Goal: Transaction & Acquisition: Purchase product/service

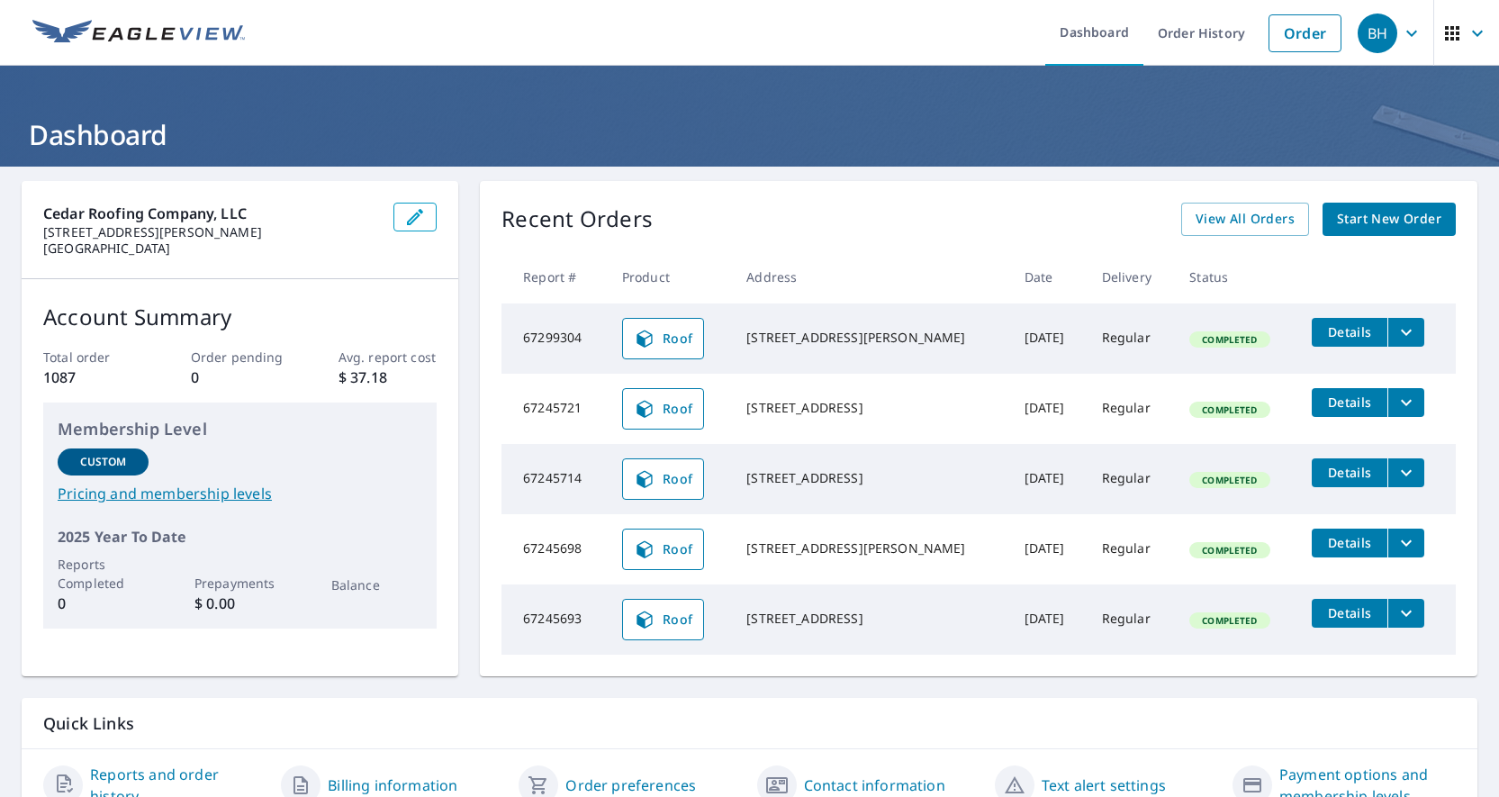
click at [1395, 336] on icon "filesDropdownBtn-67299304" at bounding box center [1406, 332] width 22 height 22
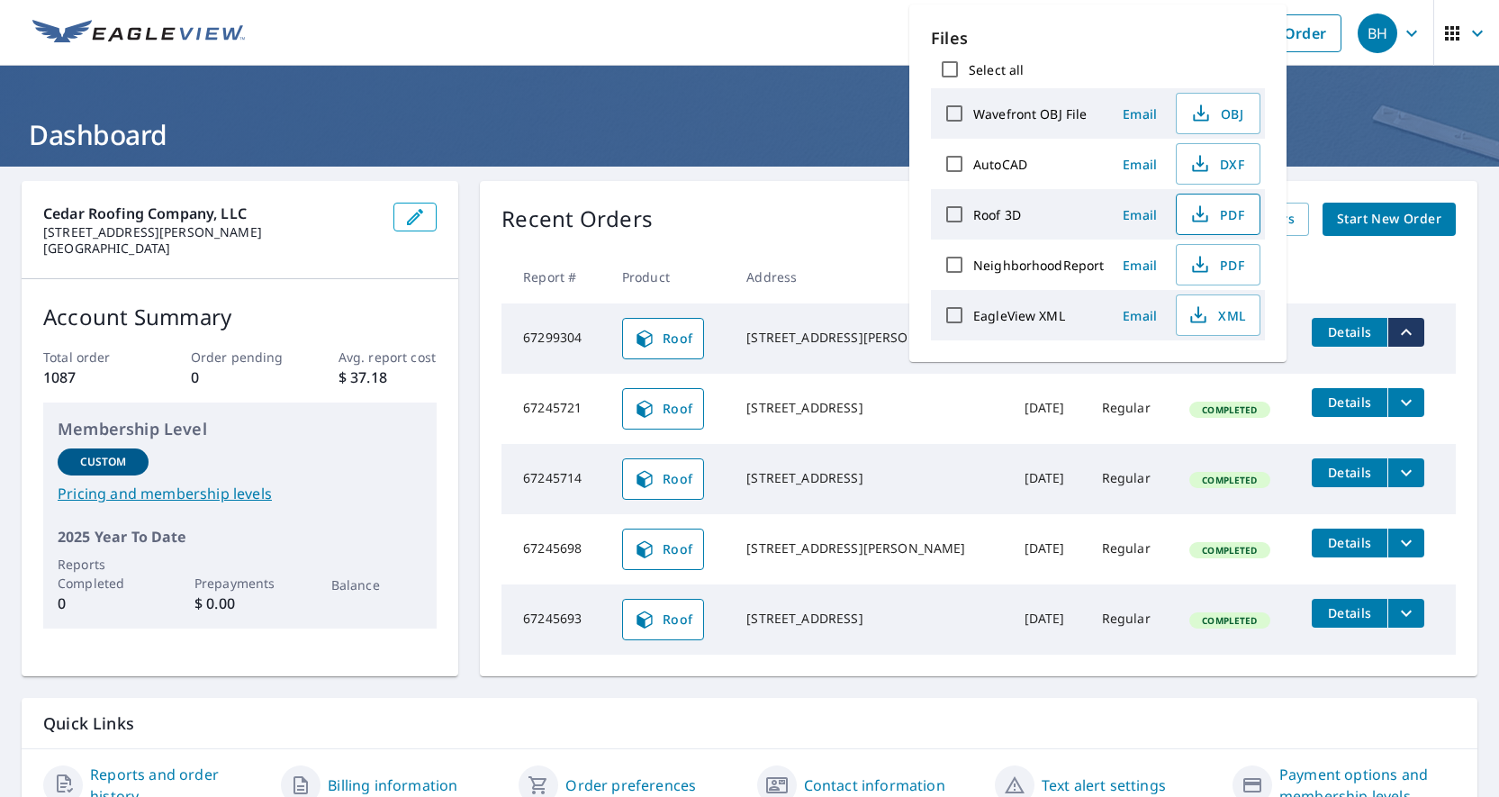
click at [1235, 212] on span "PDF" at bounding box center [1216, 214] width 58 height 22
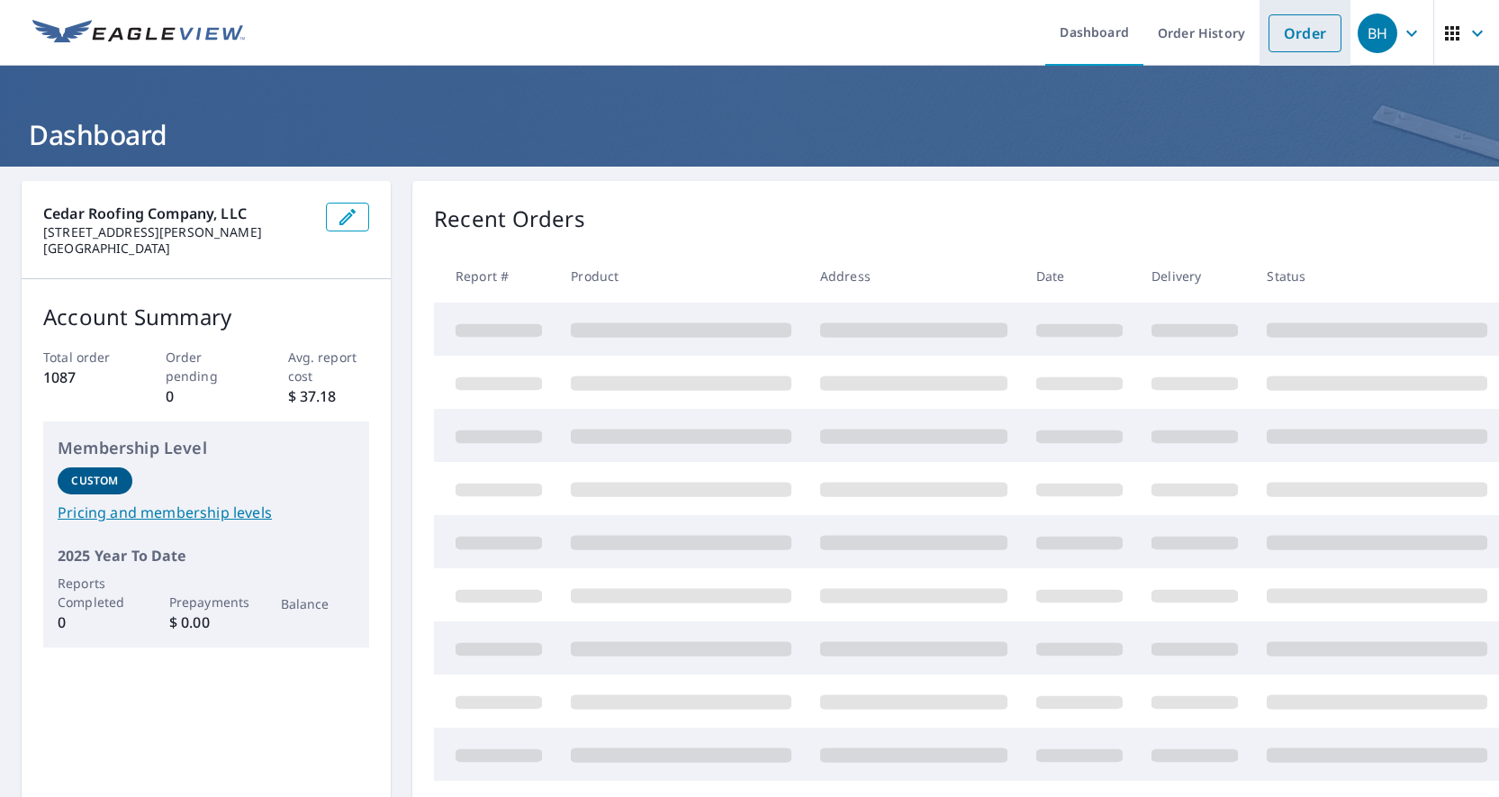
click at [1284, 34] on link "Order" at bounding box center [1304, 33] width 73 height 38
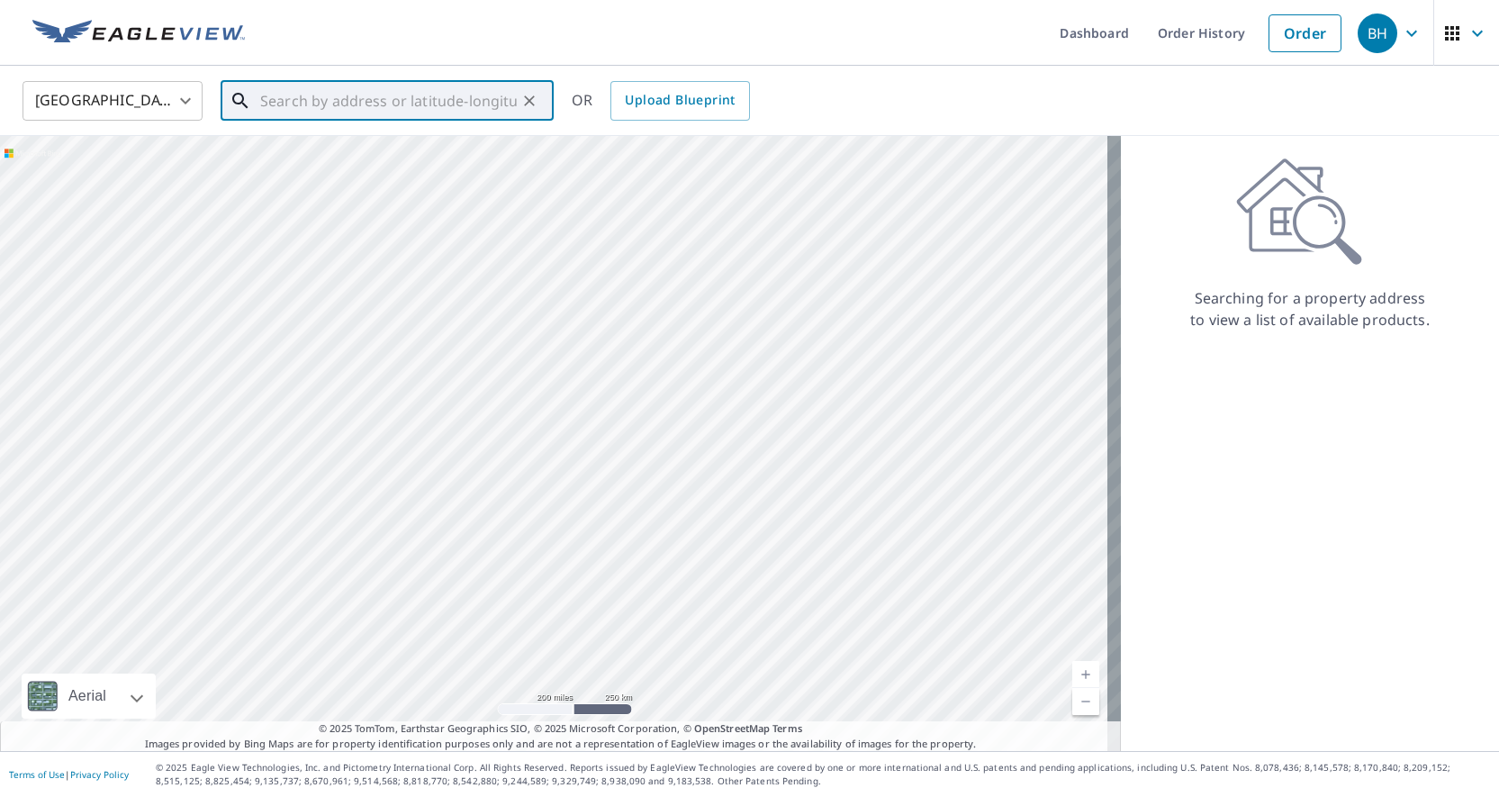
drag, startPoint x: 353, startPoint y: 102, endPoint x: 1010, endPoint y: 125, distance: 657.6
click at [353, 101] on input "text" at bounding box center [388, 101] width 257 height 50
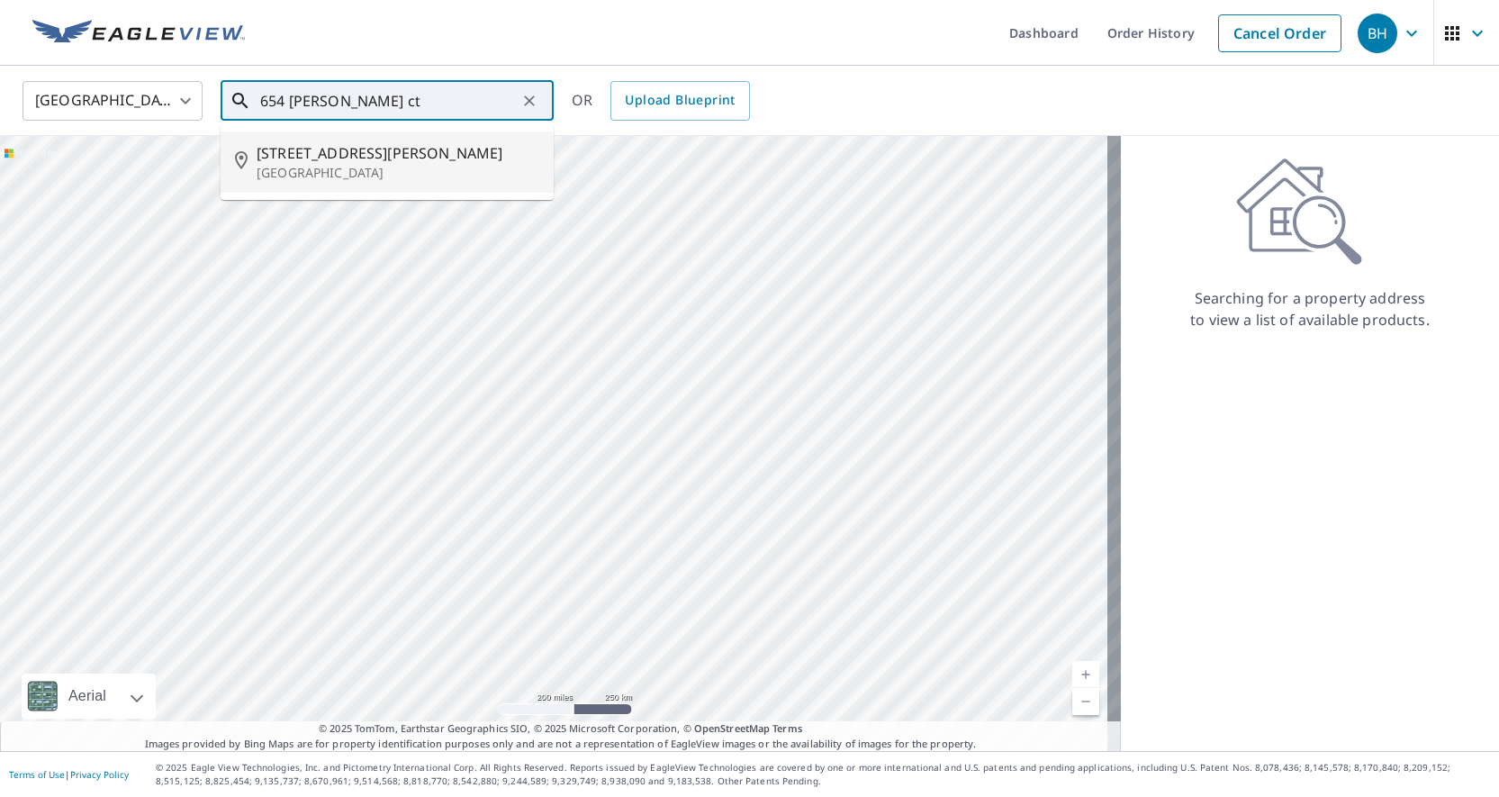
click at [347, 156] on span "654 Leland Ct" at bounding box center [398, 153] width 283 height 22
type input "654 Leland Ct Lake Forest, IL 60045"
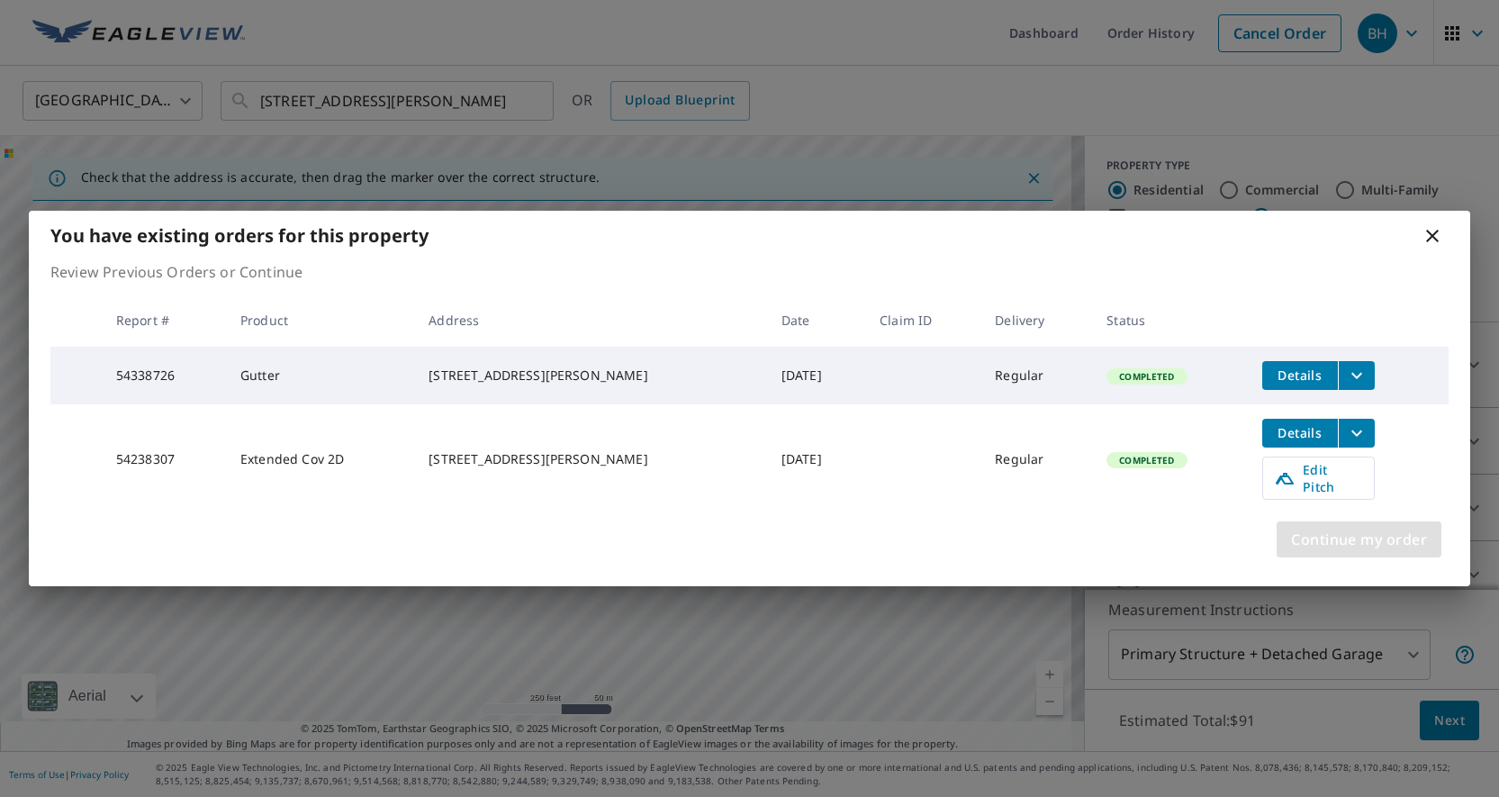
click at [1388, 543] on span "Continue my order" at bounding box center [1359, 539] width 136 height 25
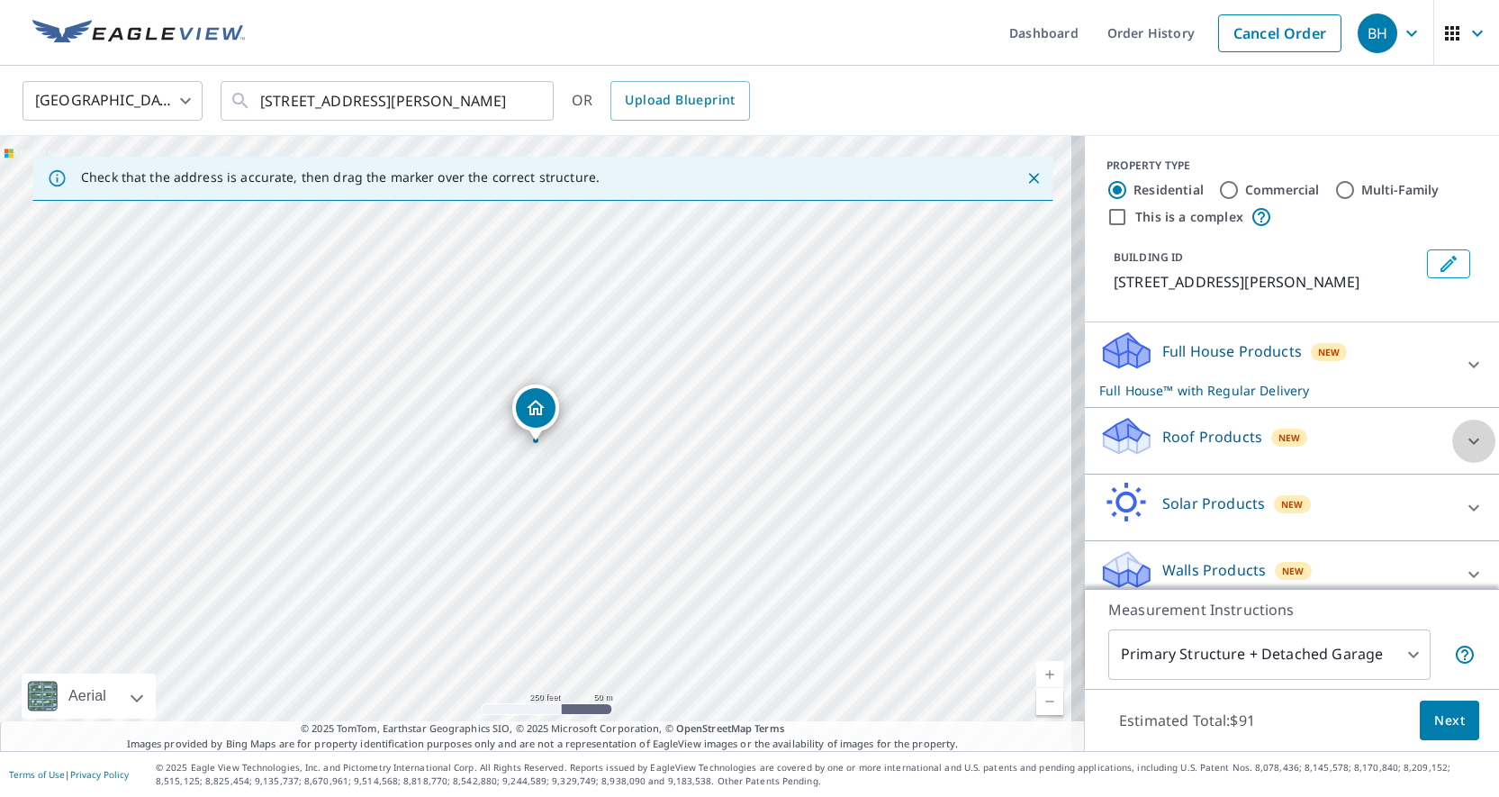
click at [1463, 447] on icon at bounding box center [1474, 441] width 22 height 22
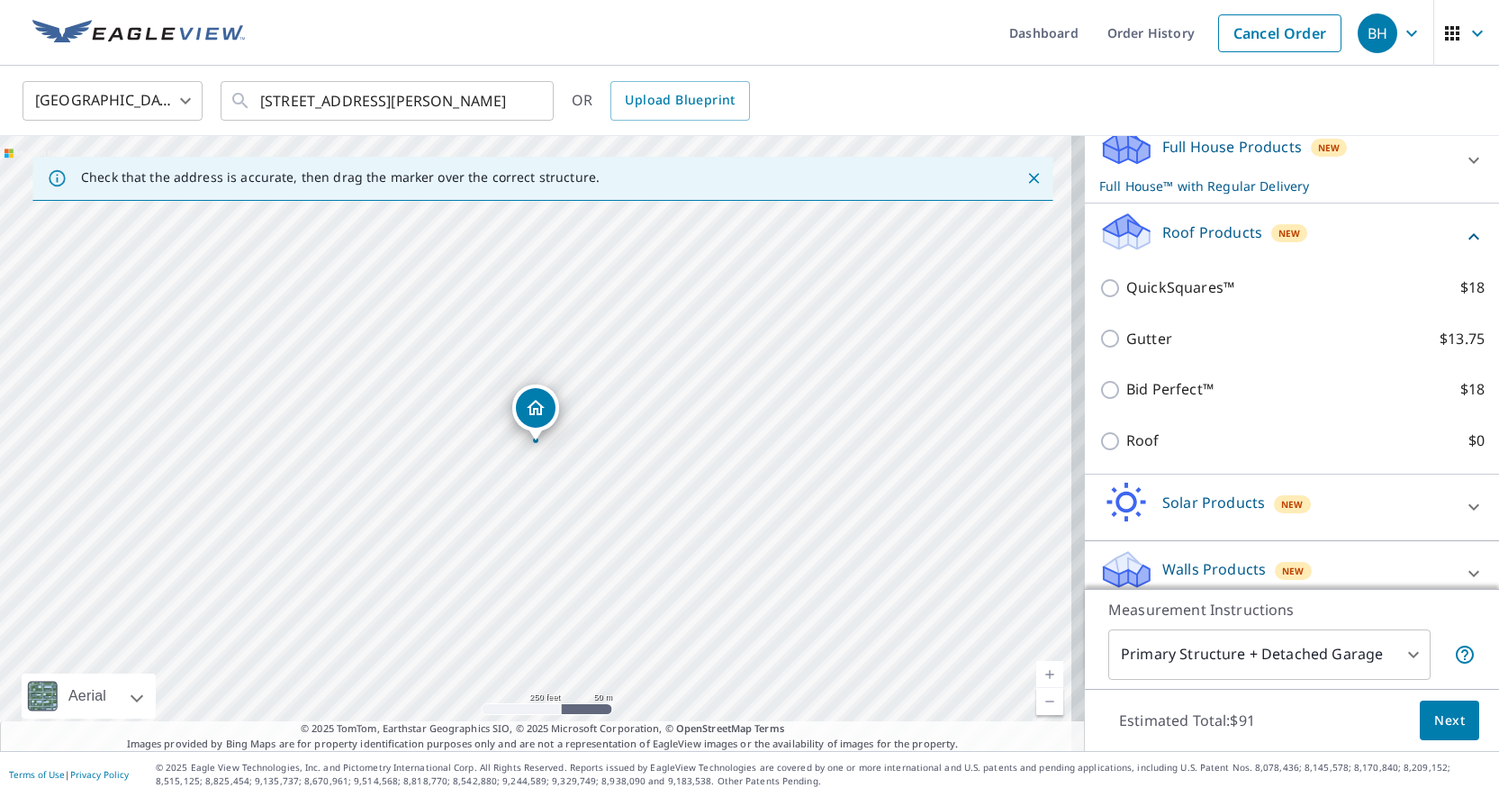
scroll to position [223, 0]
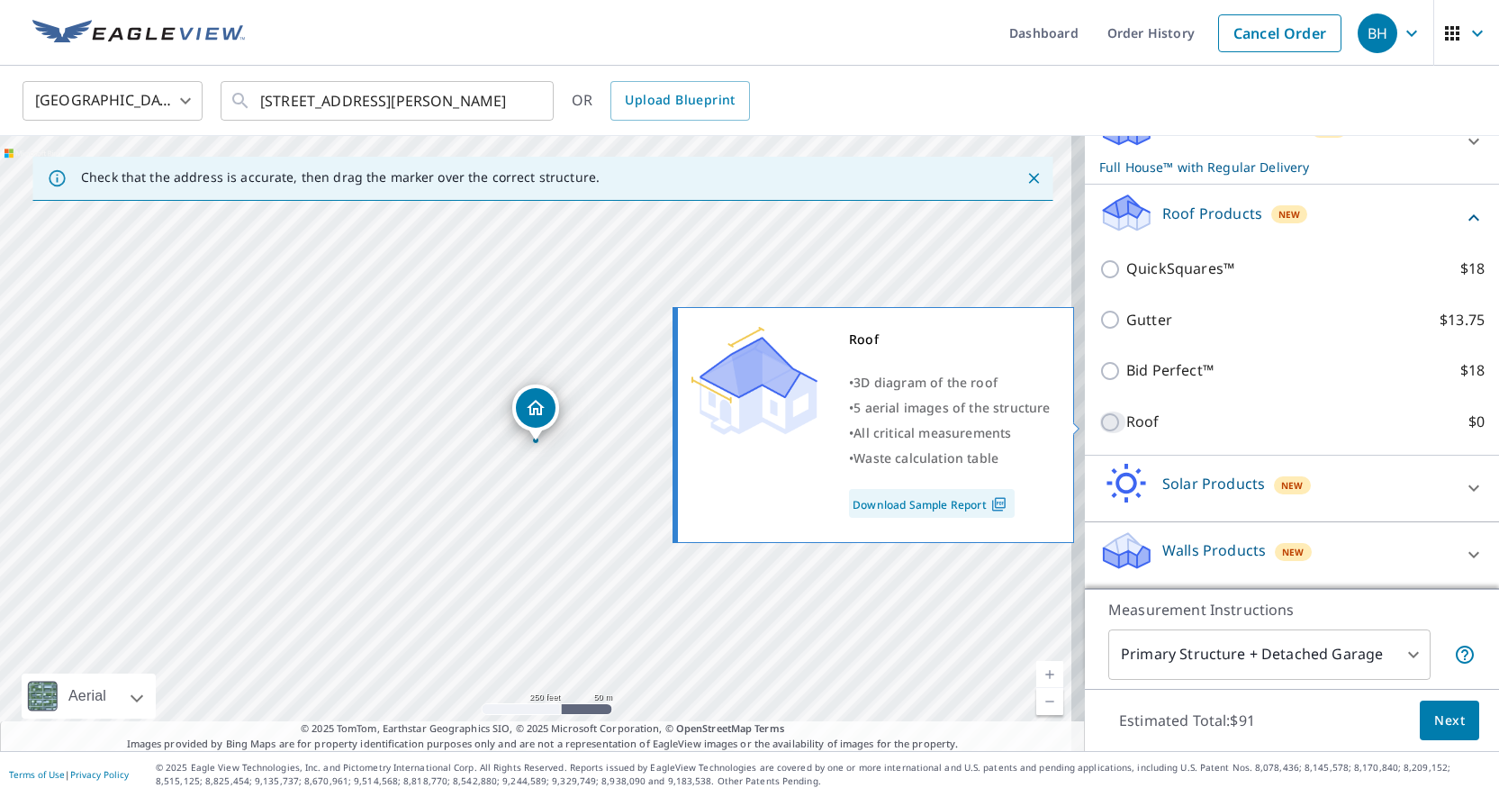
click at [1099, 421] on input "Roof $0" at bounding box center [1112, 422] width 27 height 22
checkbox input "true"
type input "3"
checkbox input "false"
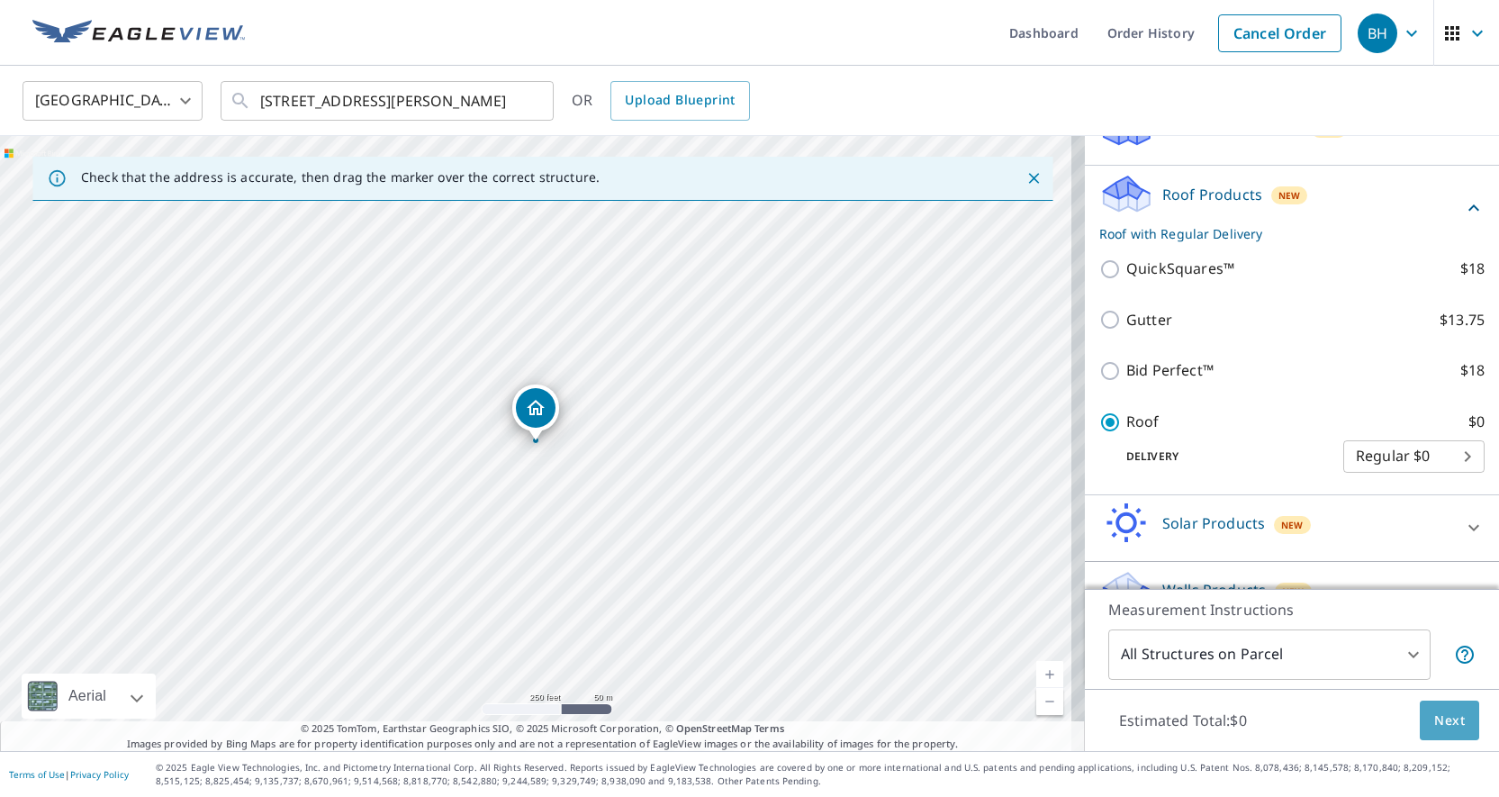
click at [1444, 723] on span "Next" at bounding box center [1449, 720] width 31 height 23
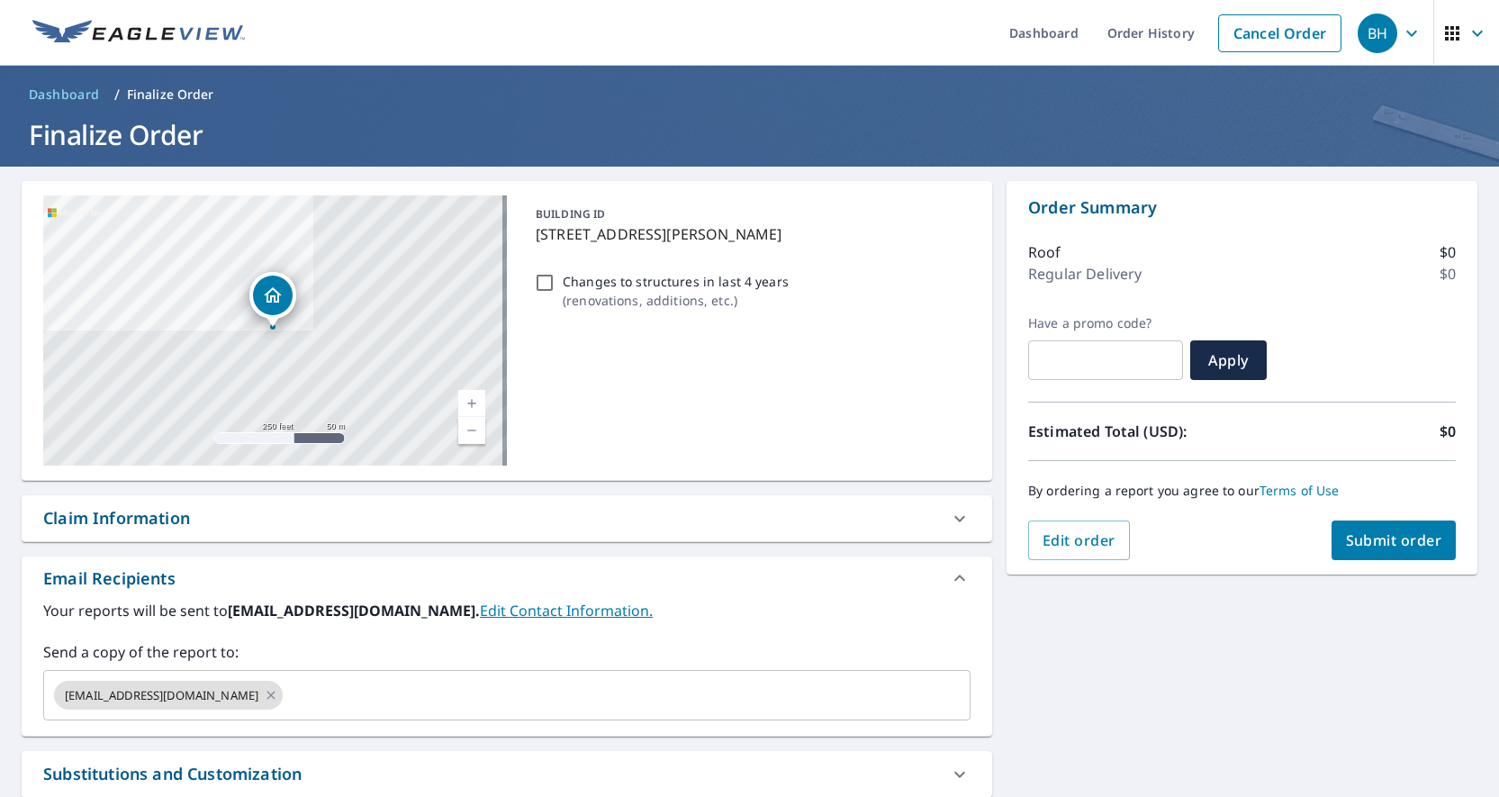
click at [1385, 553] on button "Submit order" at bounding box center [1393, 540] width 125 height 40
